Goal: Browse casually: Explore the website without a specific task or goal

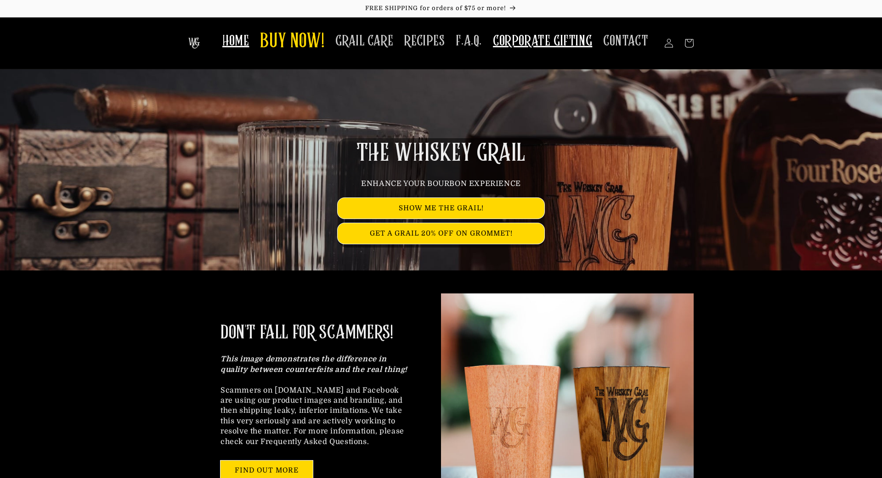
click at [564, 48] on span "CORPORATE GIFTING" at bounding box center [542, 41] width 99 height 18
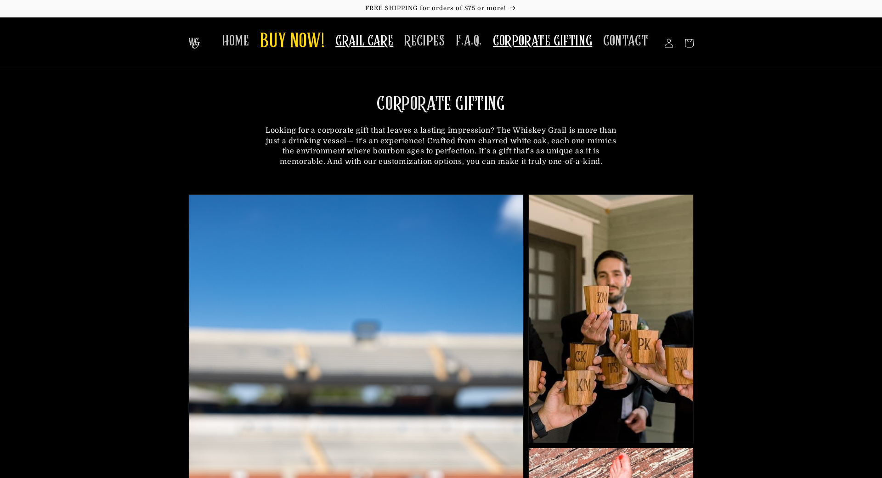
click at [373, 42] on span "GRAIL CARE" at bounding box center [364, 41] width 58 height 18
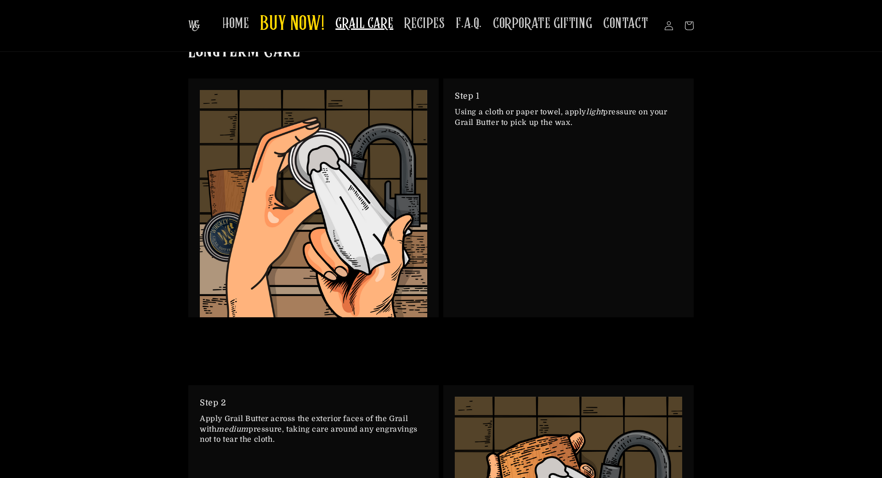
scroll to position [805, 0]
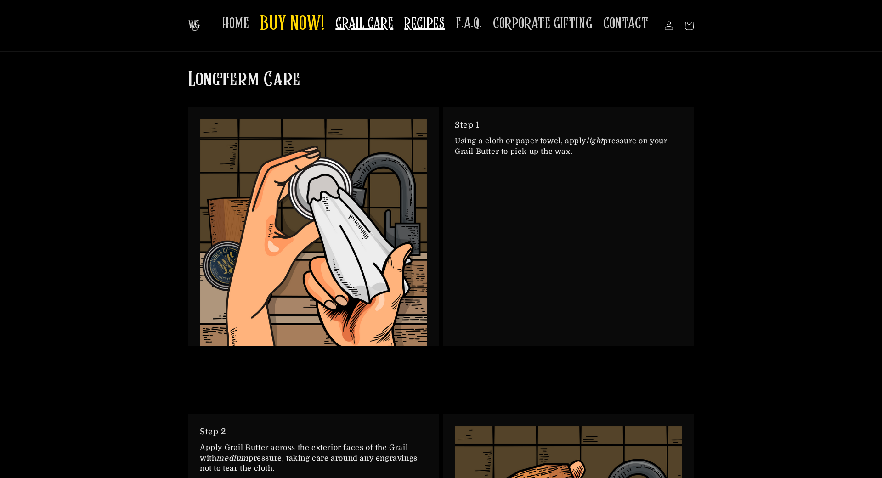
click at [437, 28] on span "RECIPES" at bounding box center [424, 24] width 40 height 18
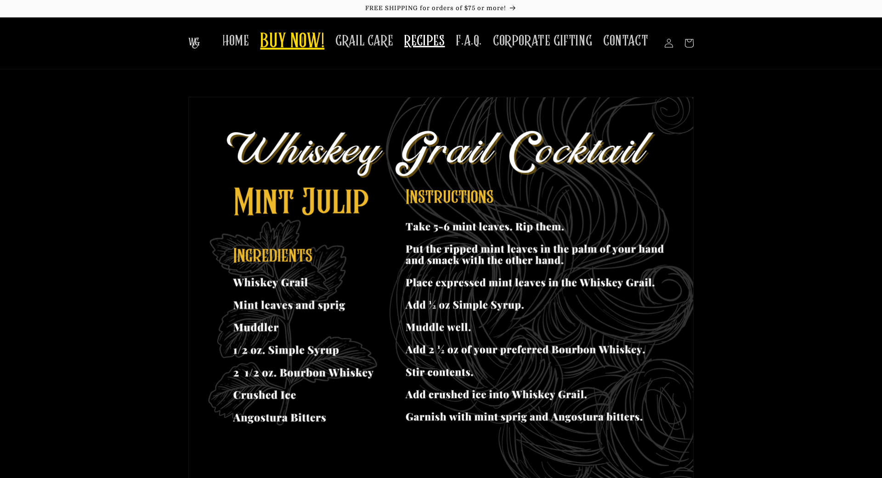
click at [316, 49] on span "BUY NOW!" at bounding box center [292, 41] width 64 height 25
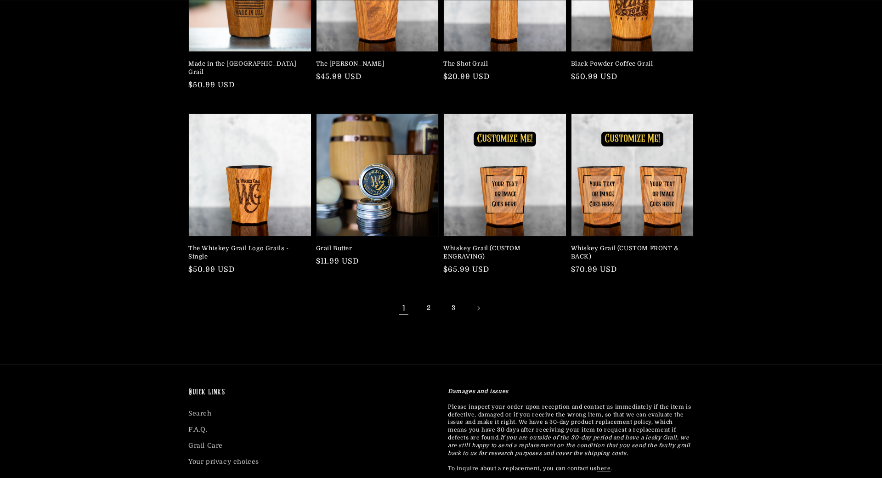
scroll to position [187, 0]
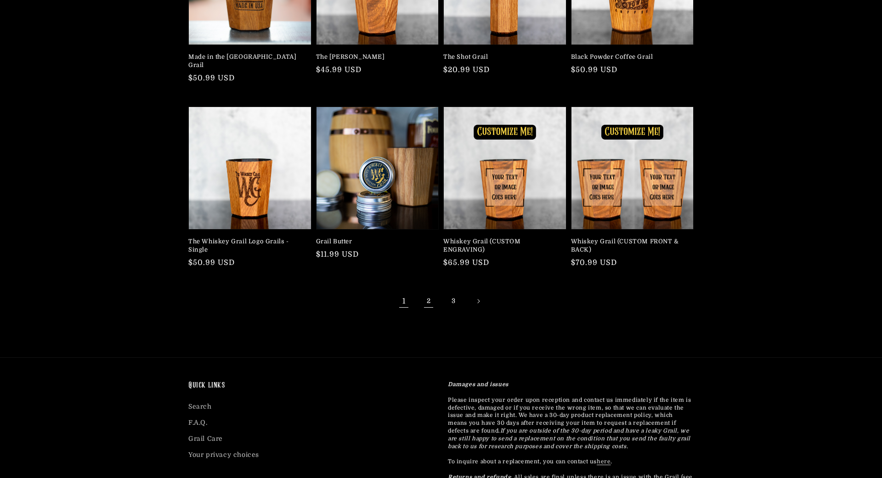
click at [429, 291] on link "2" at bounding box center [429, 301] width 20 height 20
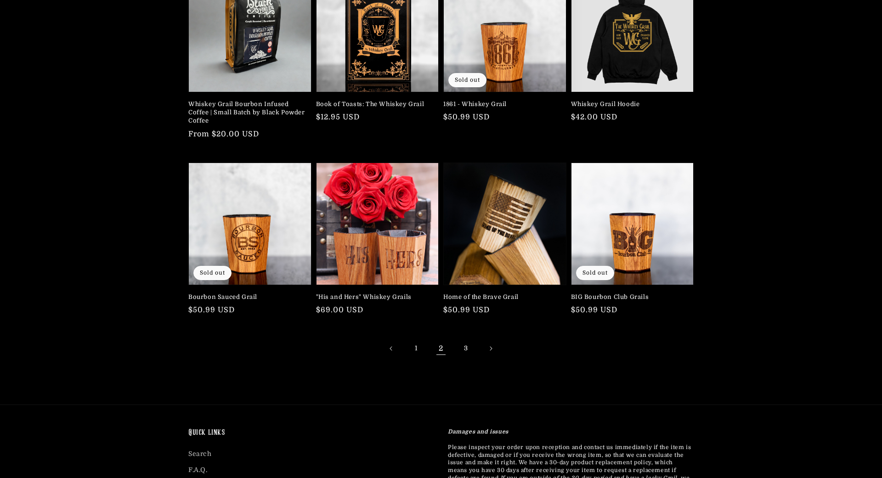
scroll to position [141, 0]
click at [469, 349] on link "3" at bounding box center [466, 348] width 20 height 20
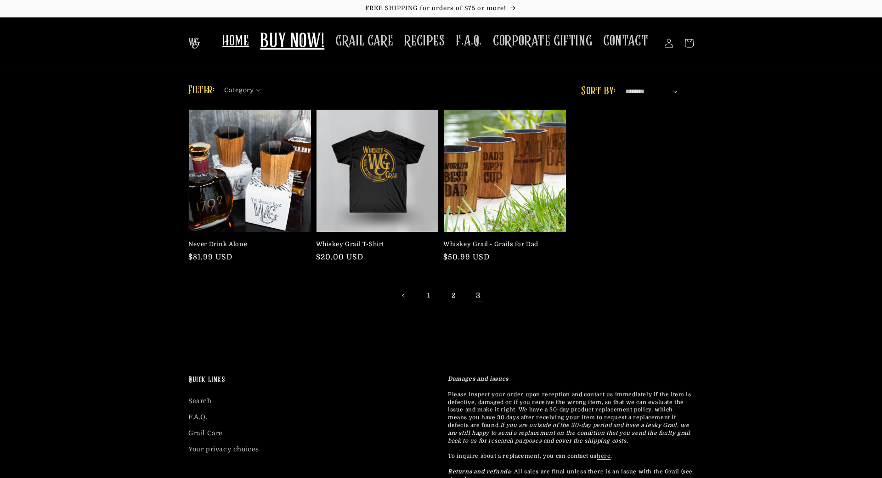
click at [244, 41] on span "HOME" at bounding box center [235, 41] width 27 height 18
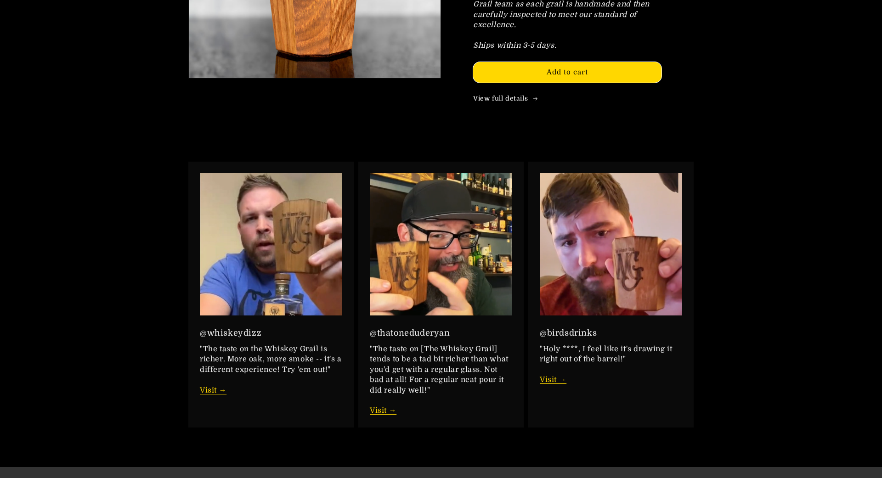
scroll to position [1265, 0]
